Goal: Task Accomplishment & Management: Use online tool/utility

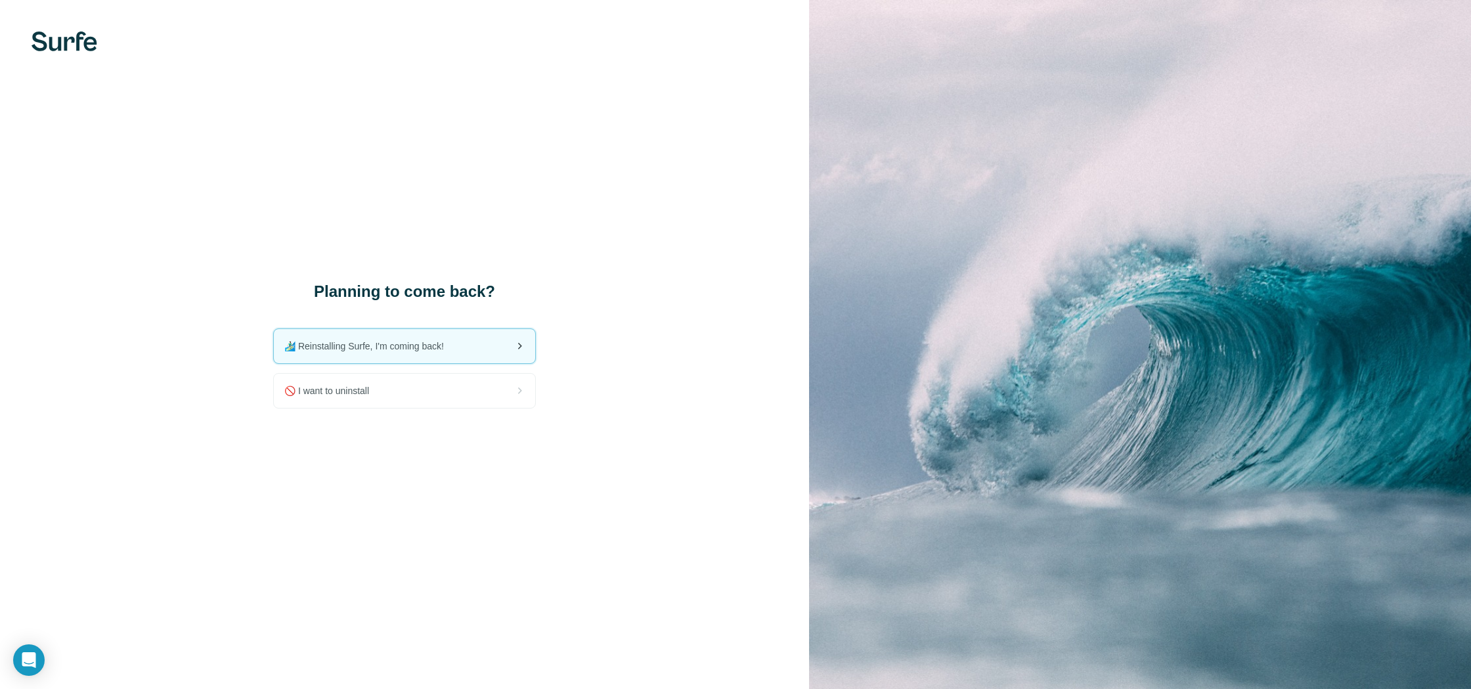
click at [473, 351] on div "🏄🏻‍♂️ Reinstalling Surfe, I'm coming back!" at bounding box center [404, 346] width 261 height 34
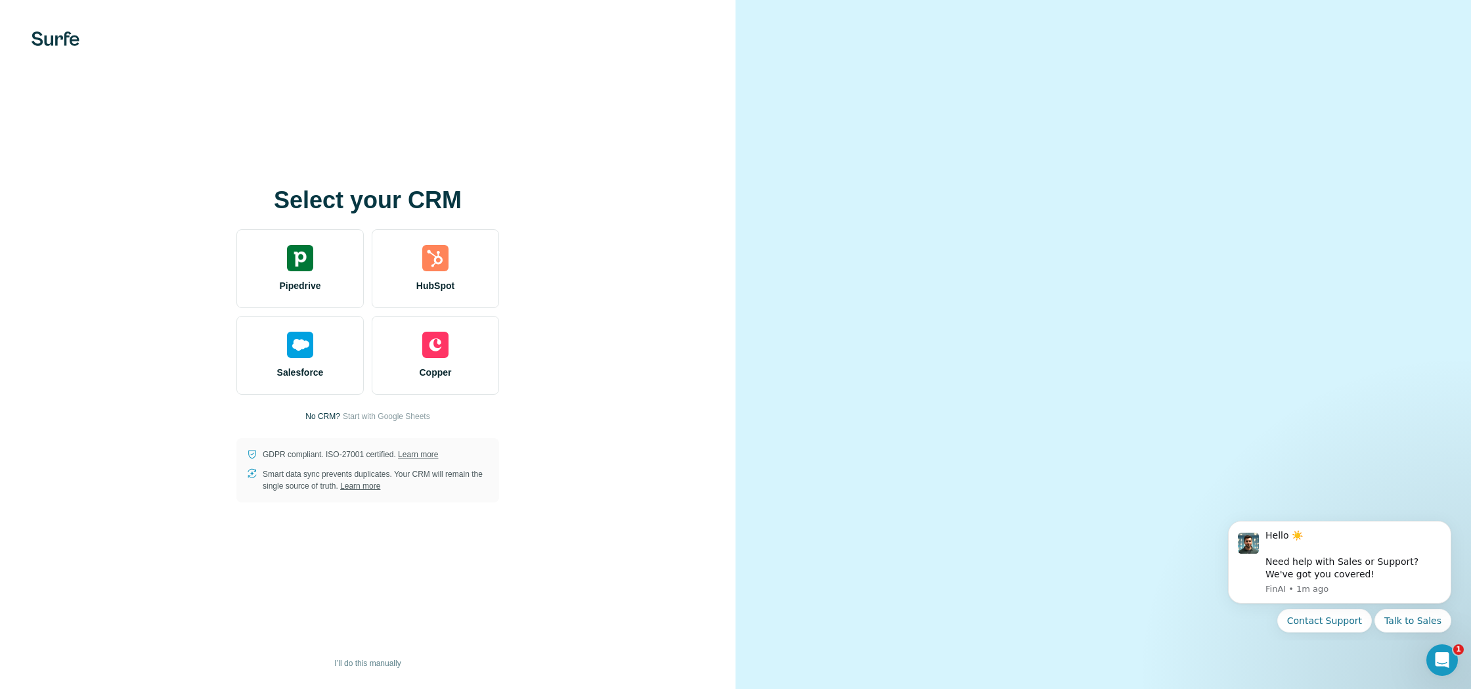
click at [830, 107] on div at bounding box center [1104, 344] width 736 height 689
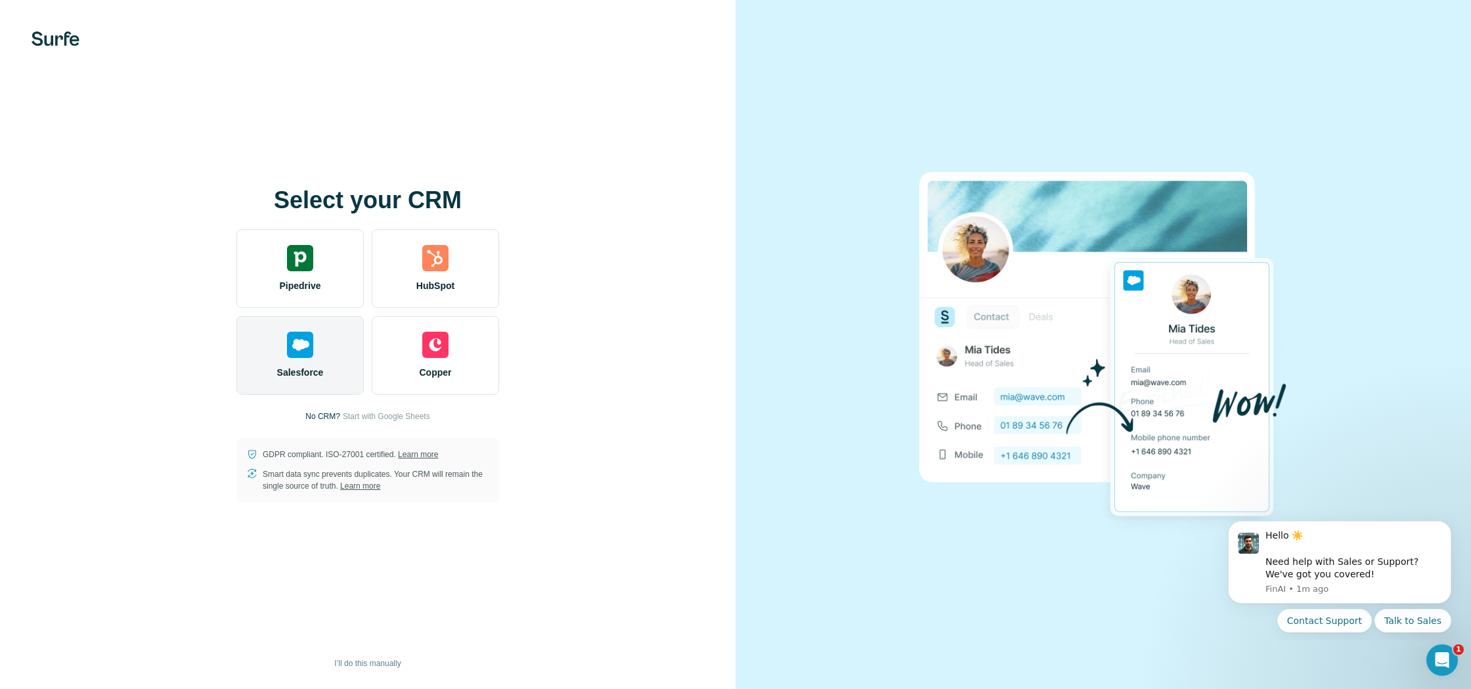
click at [317, 355] on div "Salesforce" at bounding box center [299, 355] width 127 height 79
